Goal: Book appointment/travel/reservation

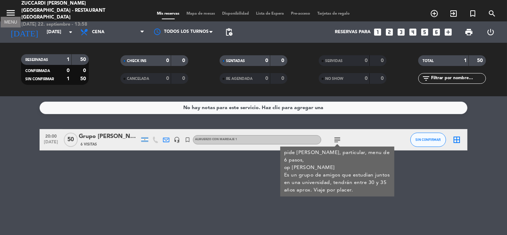
click at [13, 11] on icon "menu" at bounding box center [10, 12] width 11 height 11
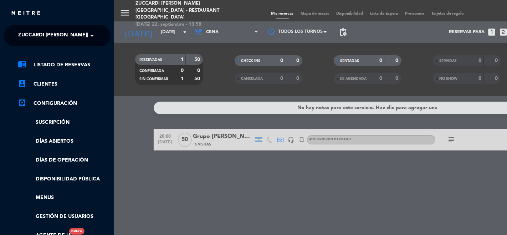
click at [40, 36] on span "Zuccardi [PERSON_NAME][GEOGRAPHIC_DATA] - Restaurant [GEOGRAPHIC_DATA]" at bounding box center [124, 35] width 212 height 15
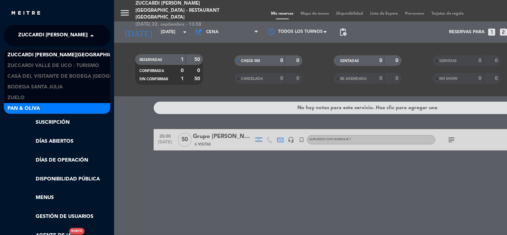
click at [40, 108] on div "Pan & Oliva" at bounding box center [57, 108] width 106 height 11
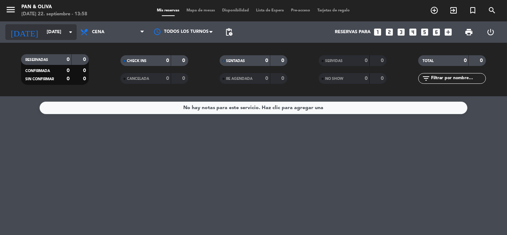
click at [43, 36] on input "[DATE]" at bounding box center [74, 32] width 62 height 13
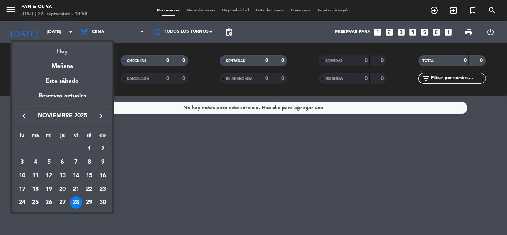
click at [57, 52] on div "Hoy" at bounding box center [62, 49] width 100 height 15
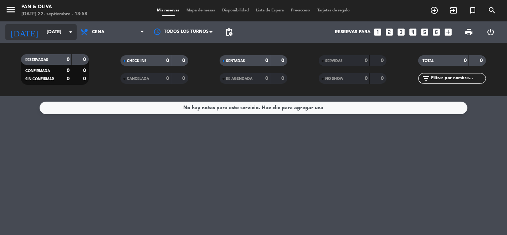
click at [43, 32] on input "[DATE]" at bounding box center [74, 32] width 62 height 13
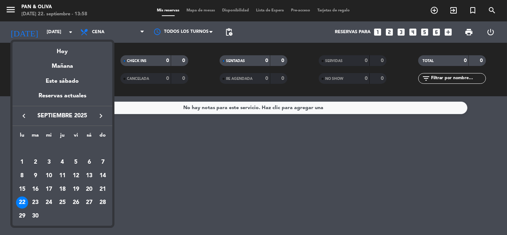
click at [107, 36] on div at bounding box center [253, 117] width 507 height 235
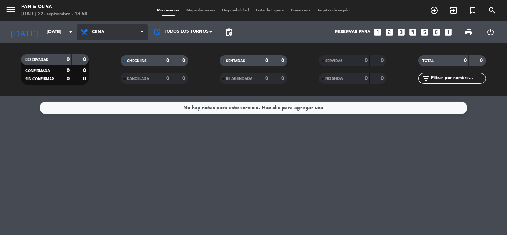
click at [106, 31] on span "Cena" at bounding box center [112, 32] width 71 height 16
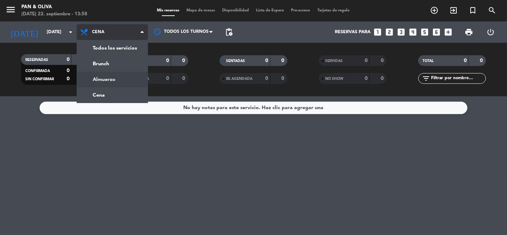
click at [110, 76] on div "menu Pan & Oliva [DATE] 22. septiembre - 13:58 Mis reservas Mapa de mesas Dispo…" at bounding box center [253, 48] width 507 height 96
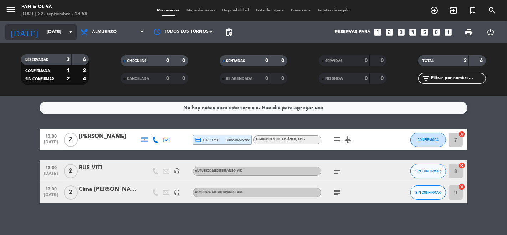
click at [54, 29] on input "[DATE]" at bounding box center [74, 32] width 62 height 13
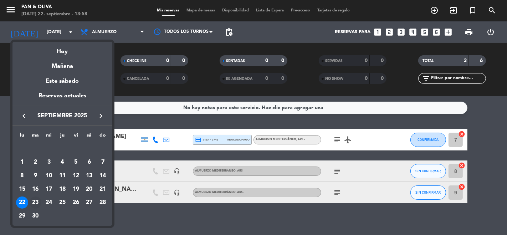
click at [36, 199] on div "23" at bounding box center [36, 202] width 12 height 12
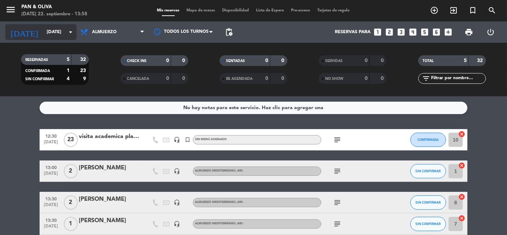
click at [51, 30] on input "[DATE]" at bounding box center [74, 32] width 62 height 13
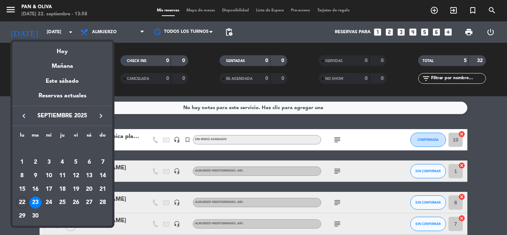
click at [126, 146] on div at bounding box center [253, 117] width 507 height 235
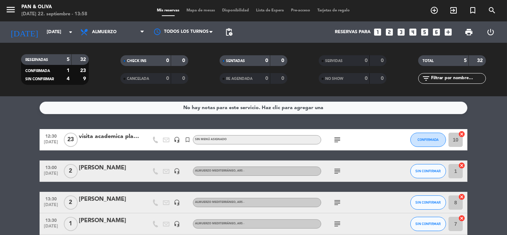
click at [337, 140] on icon "subject" at bounding box center [337, 139] width 9 height 9
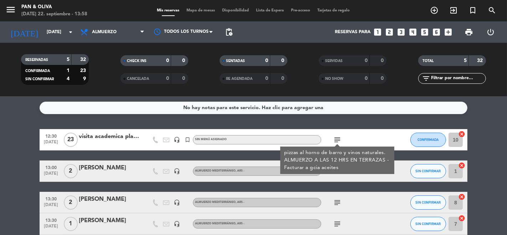
click at [337, 140] on icon "subject" at bounding box center [337, 139] width 9 height 9
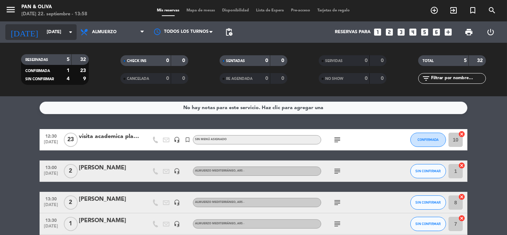
click at [49, 33] on input "[DATE]" at bounding box center [74, 32] width 62 height 13
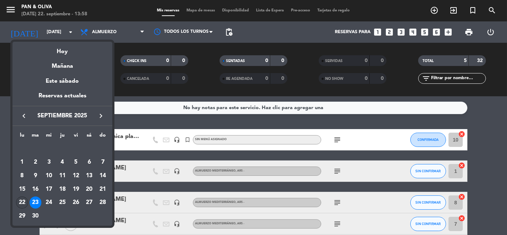
click at [21, 203] on div "22" at bounding box center [22, 202] width 12 height 12
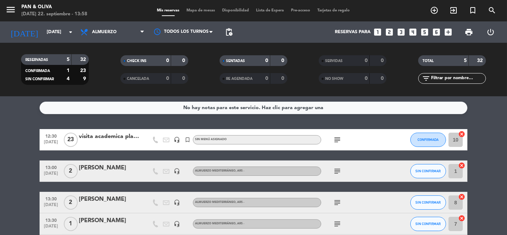
type input "[DATE]"
